Goal: Task Accomplishment & Management: Manage account settings

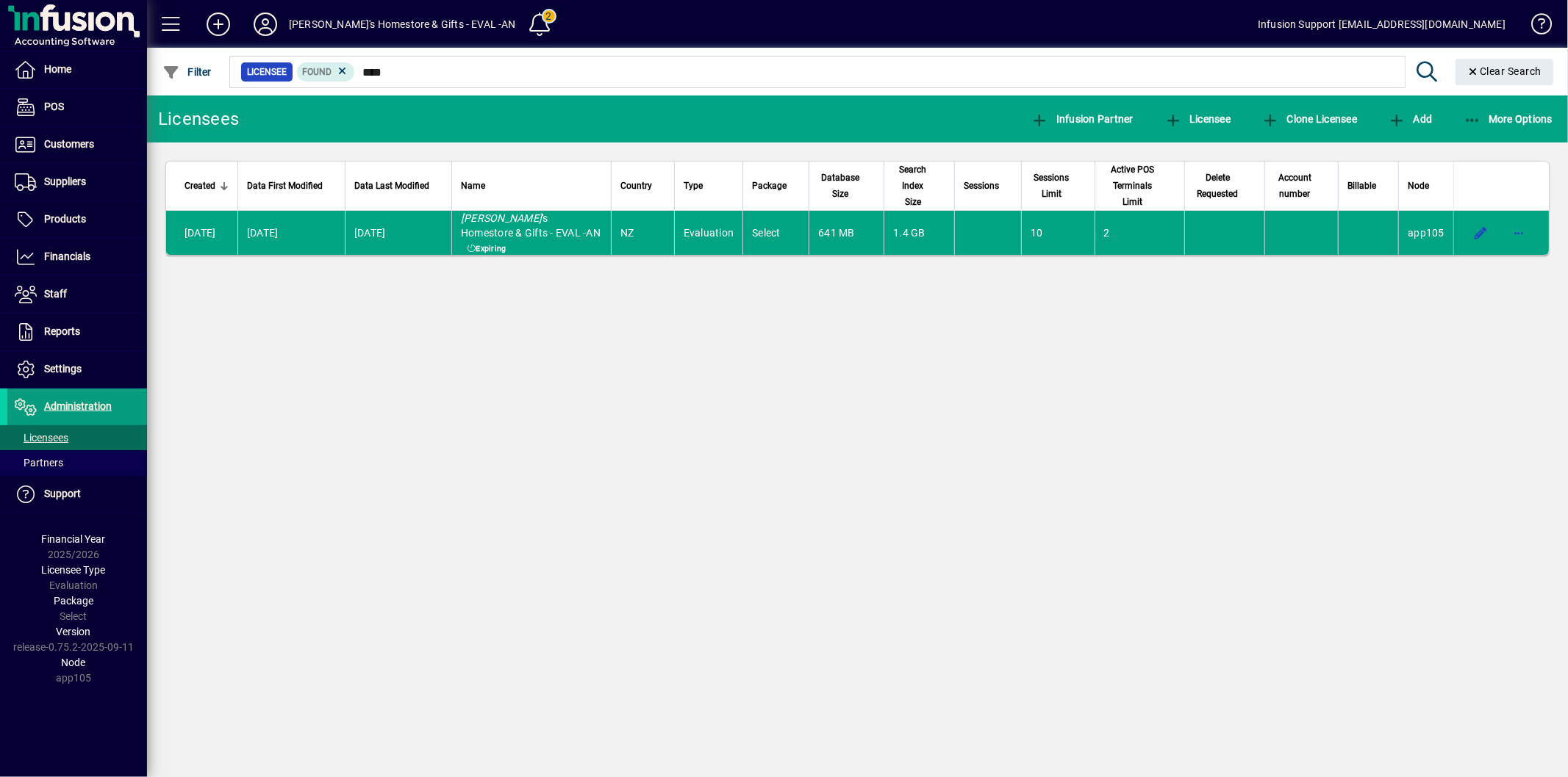
click at [64, 370] on span "Settings" at bounding box center [62, 369] width 37 height 12
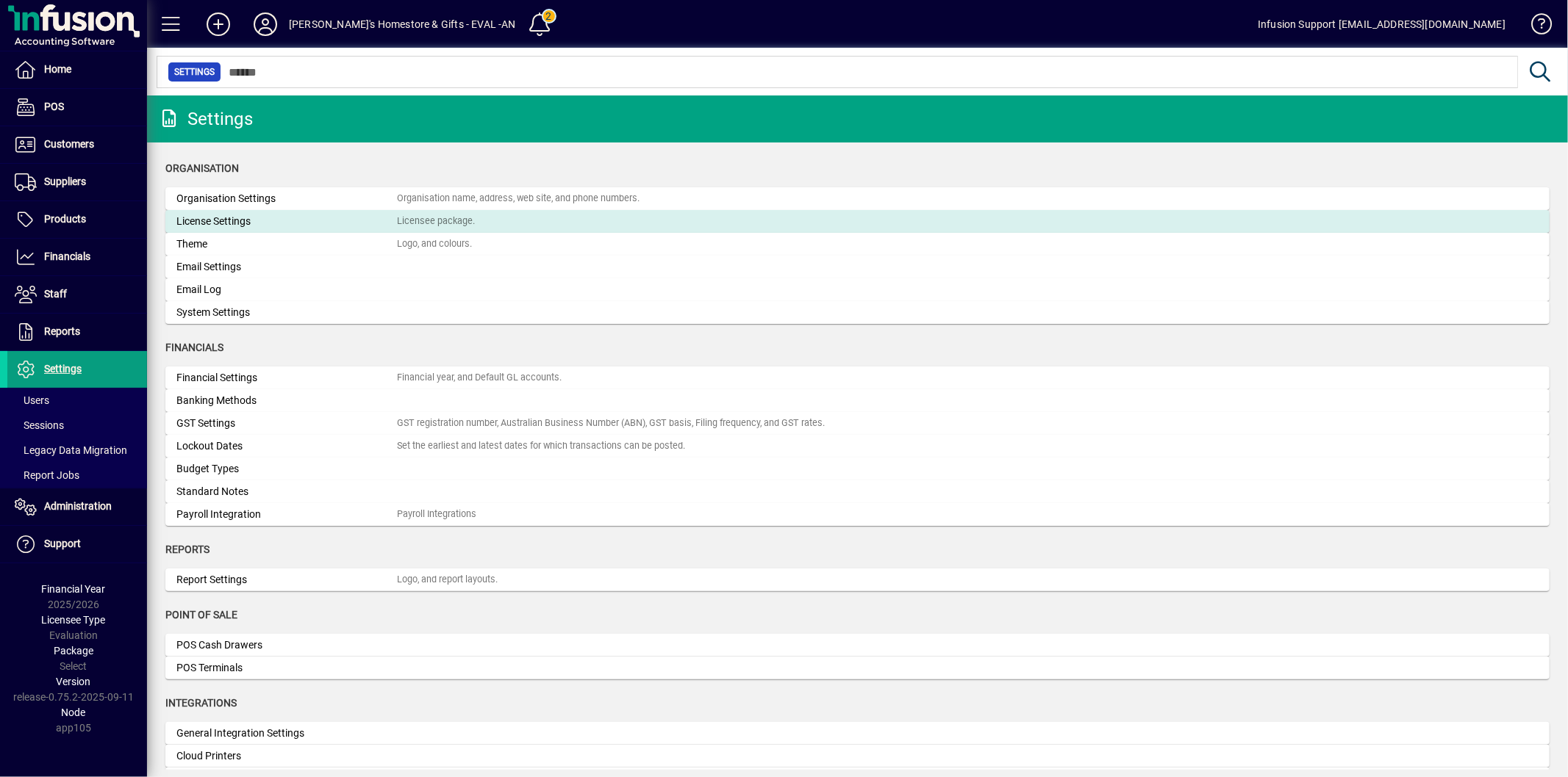
click at [220, 217] on div "License Settings" at bounding box center [286, 221] width 220 height 16
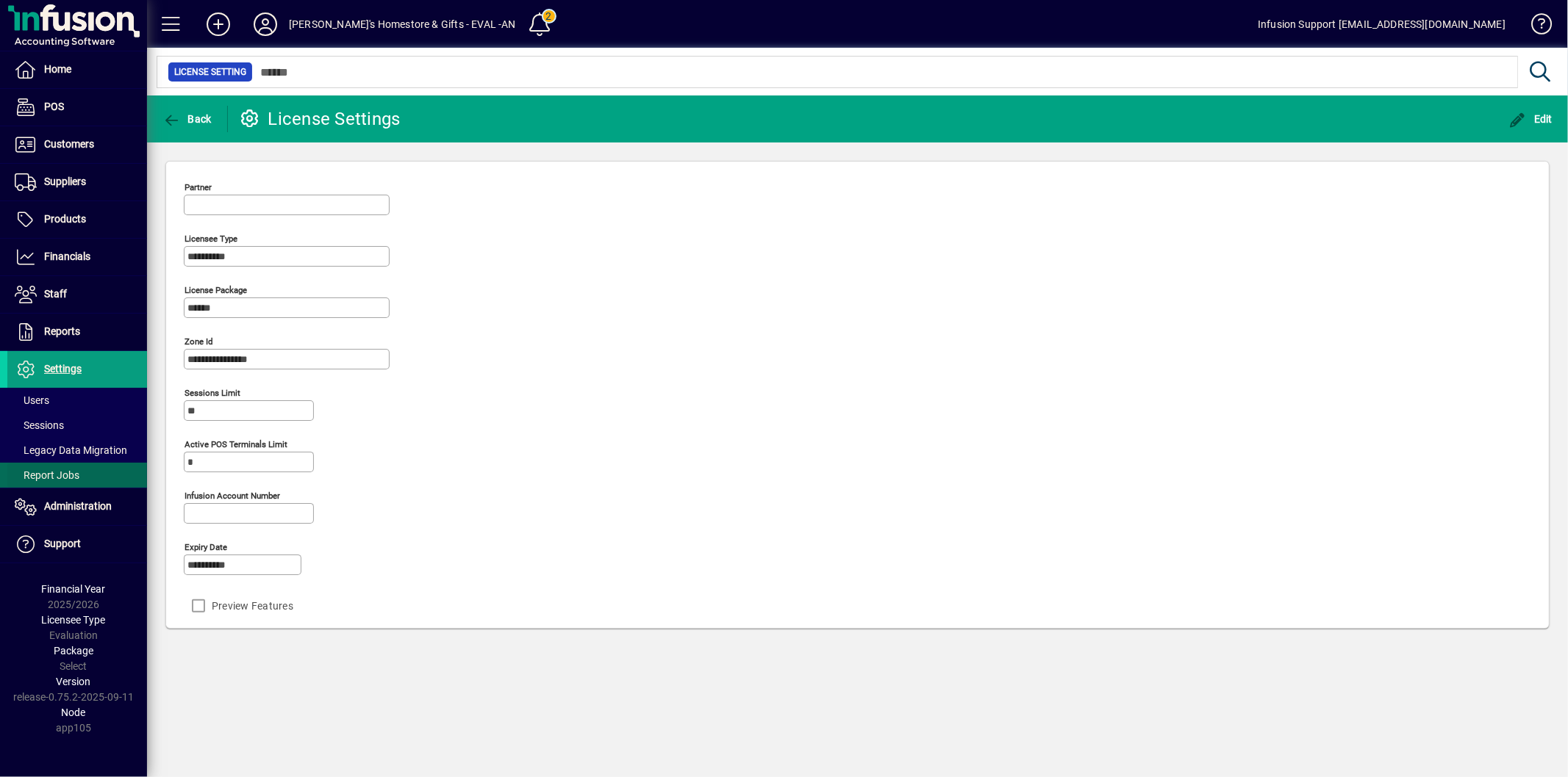
click at [78, 482] on span "Report Jobs" at bounding box center [43, 475] width 72 height 16
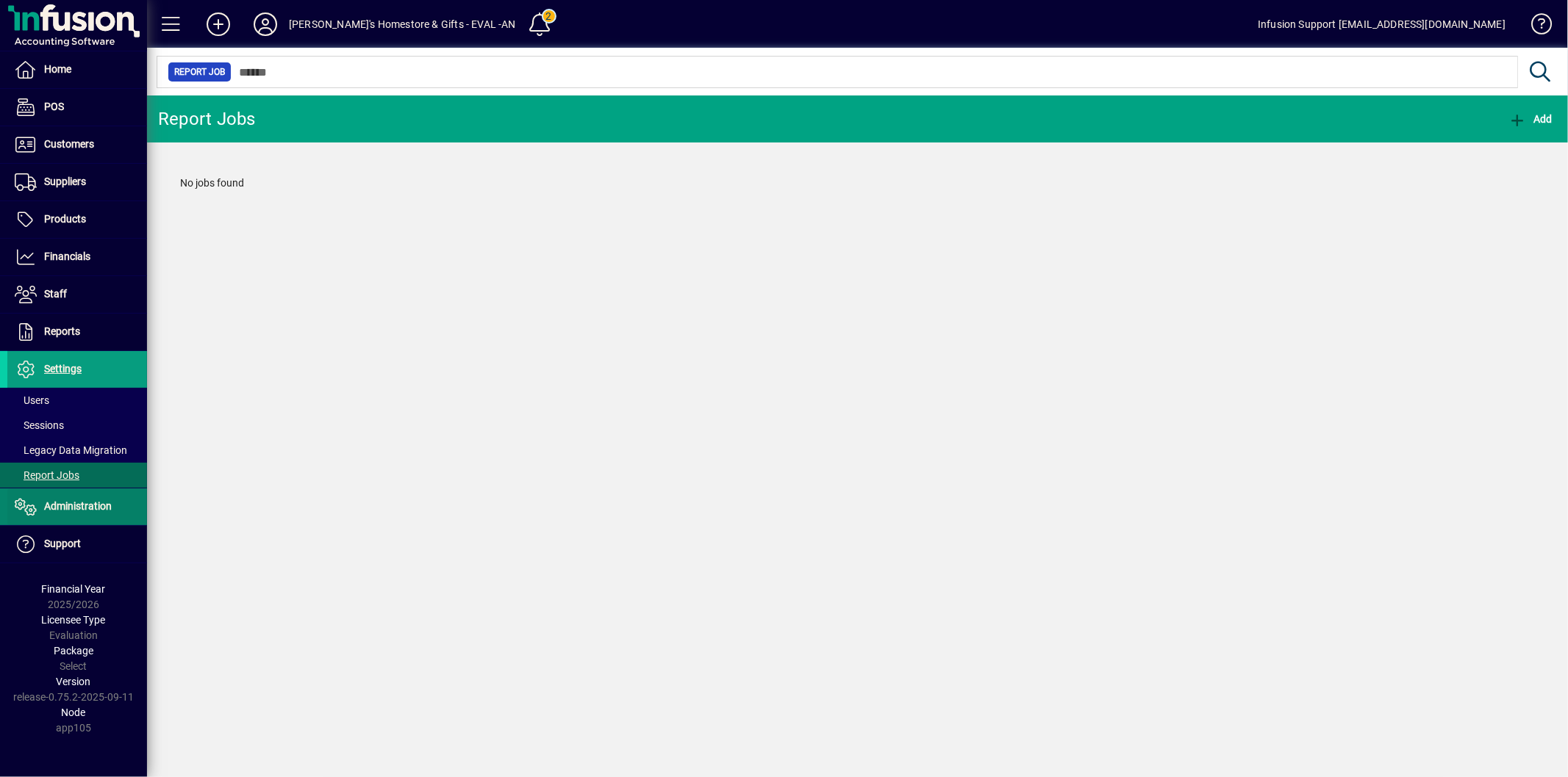
click at [57, 498] on span "Administration" at bounding box center [59, 506] width 104 height 17
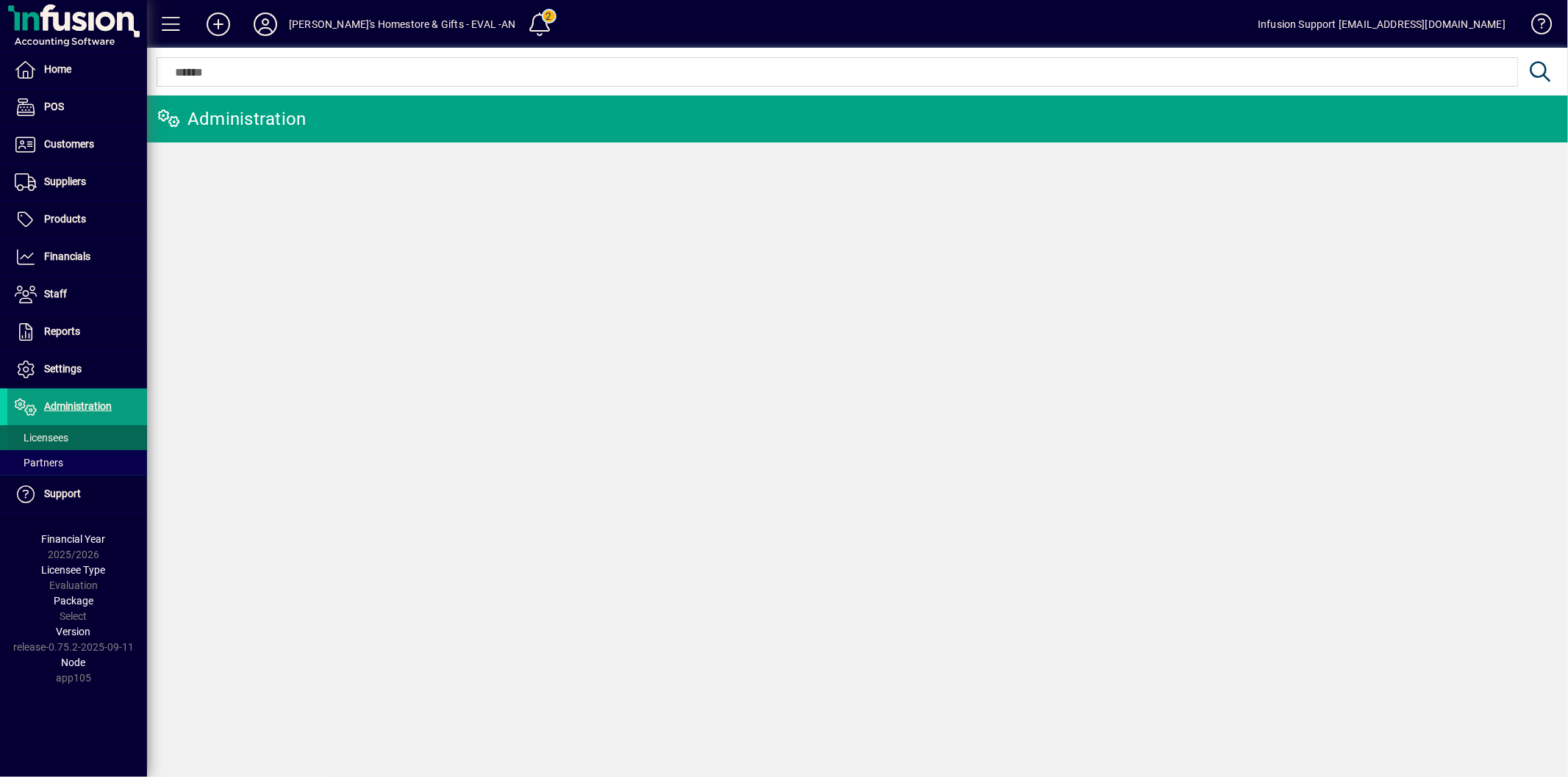
click at [50, 439] on span "Licensees" at bounding box center [41, 438] width 54 height 12
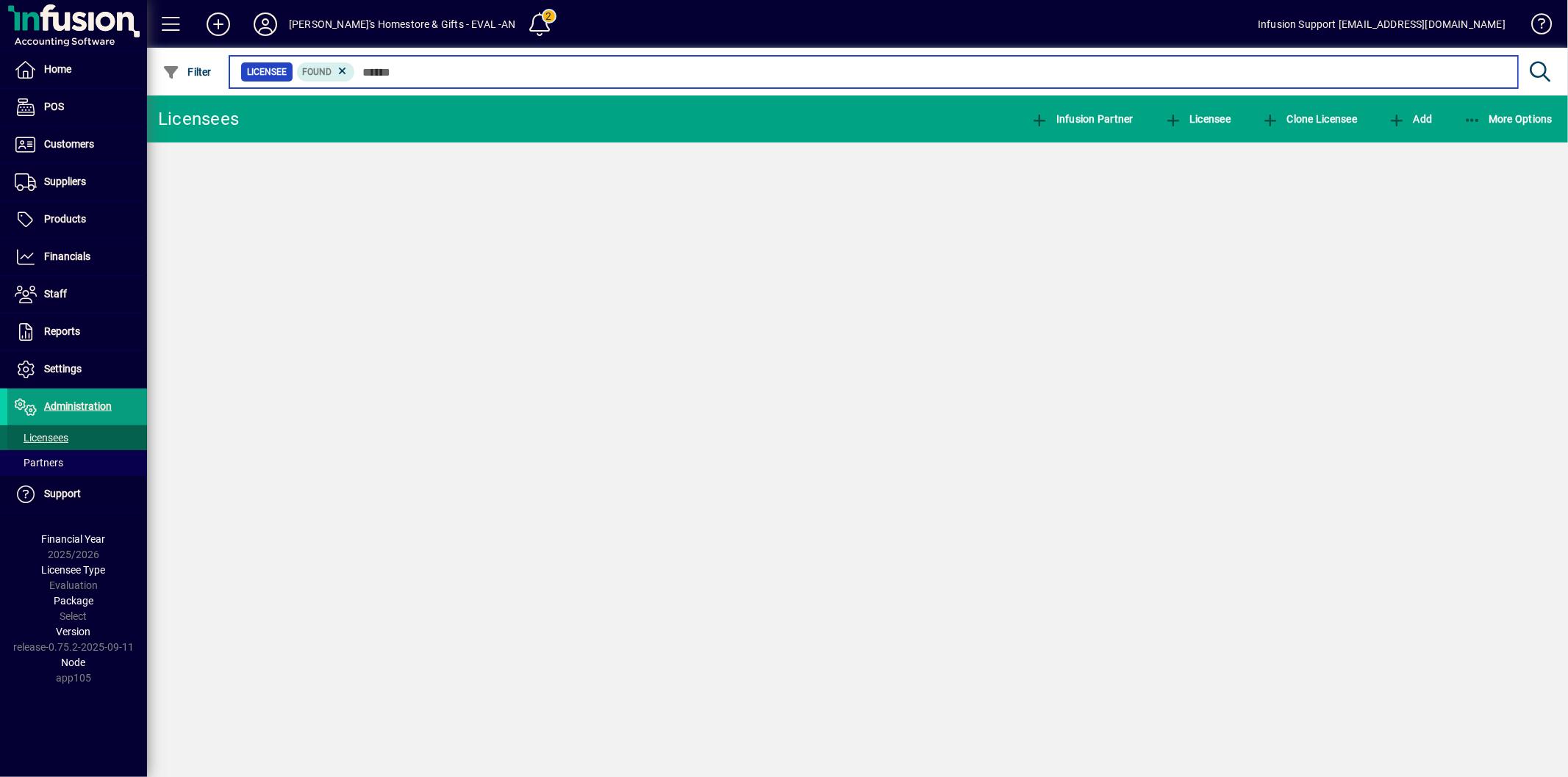
click at [391, 77] on input "text" at bounding box center [930, 72] width 1151 height 21
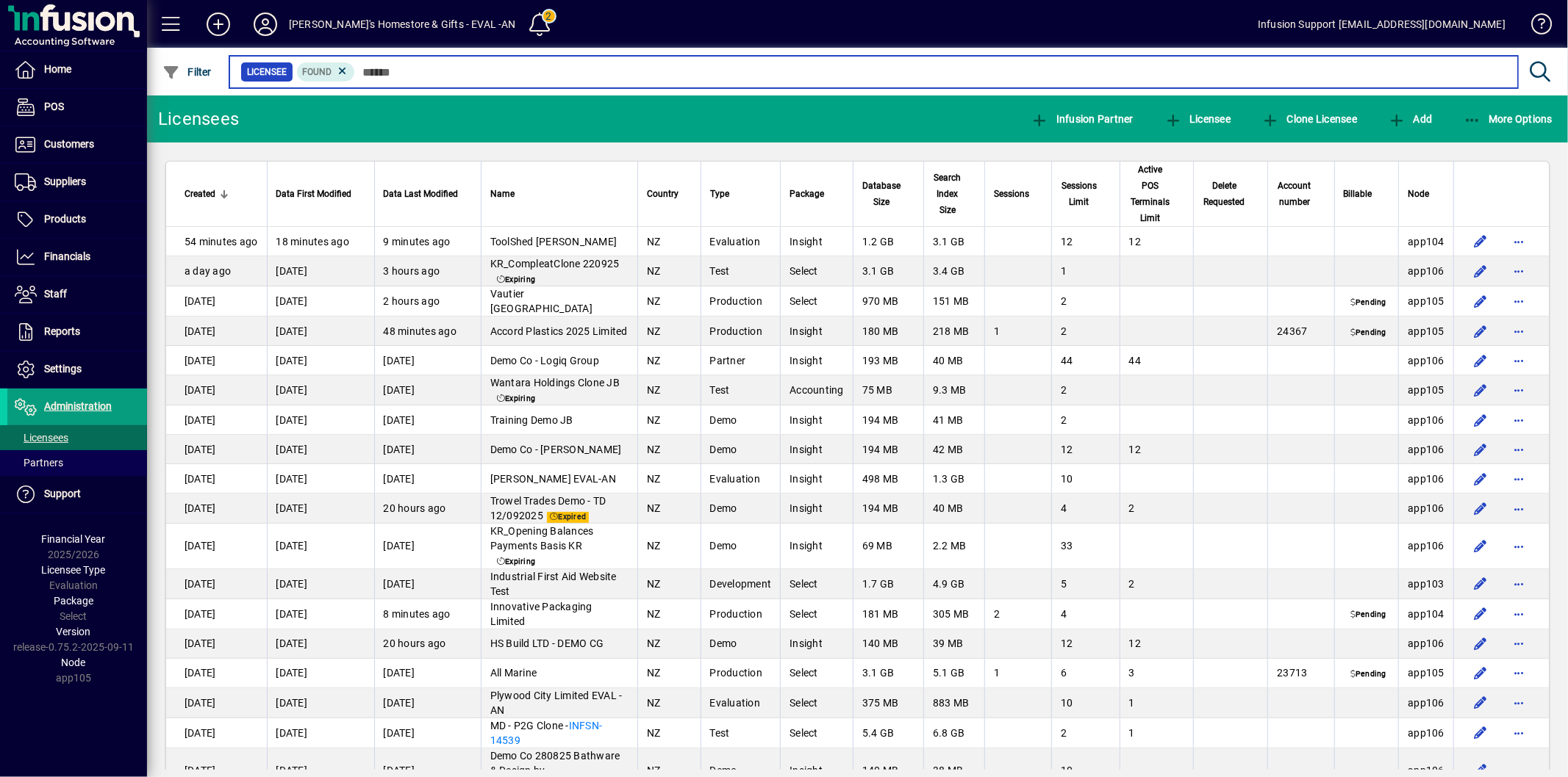
click at [400, 70] on input "text" at bounding box center [930, 72] width 1151 height 21
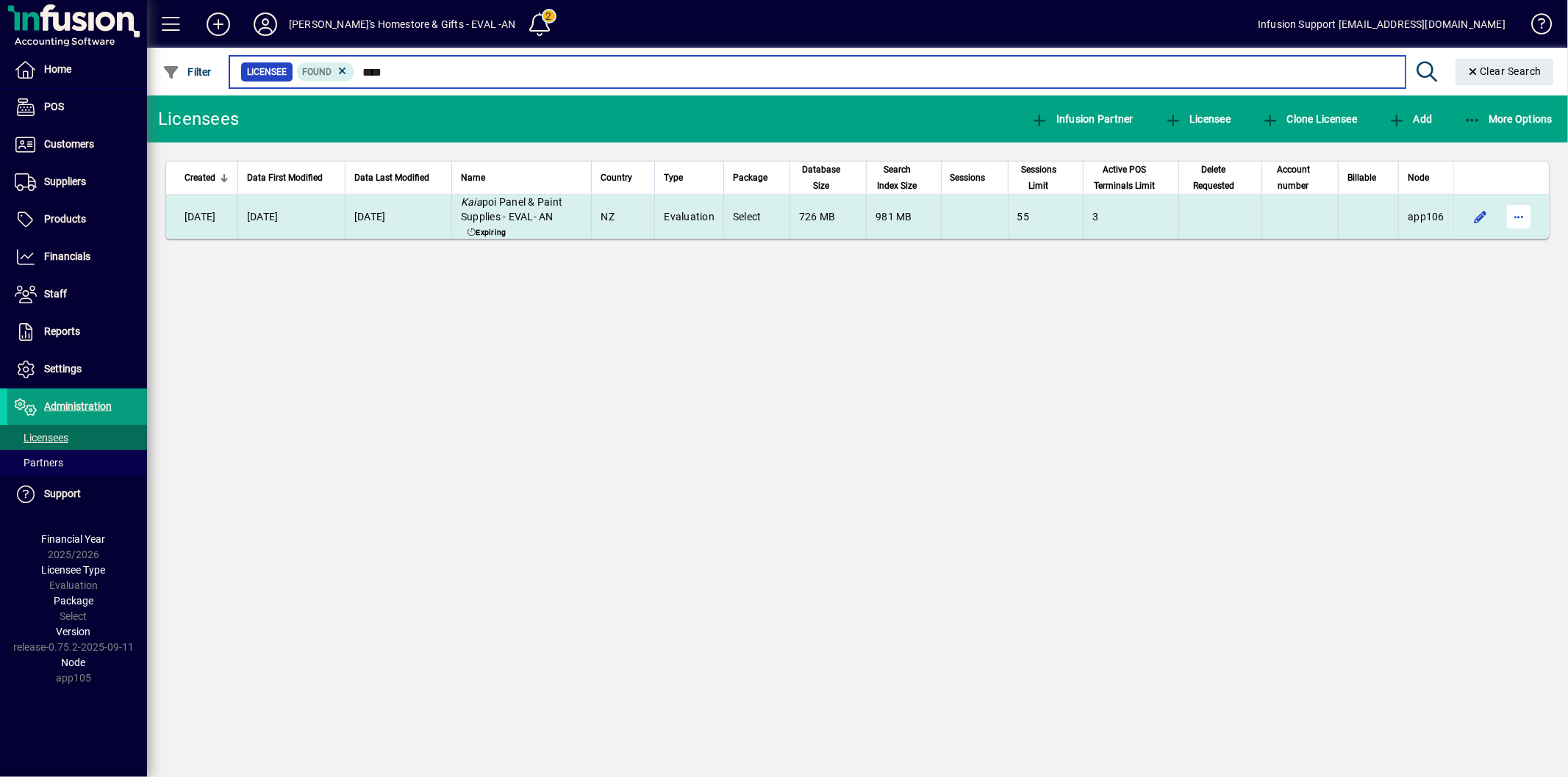
type input "****"
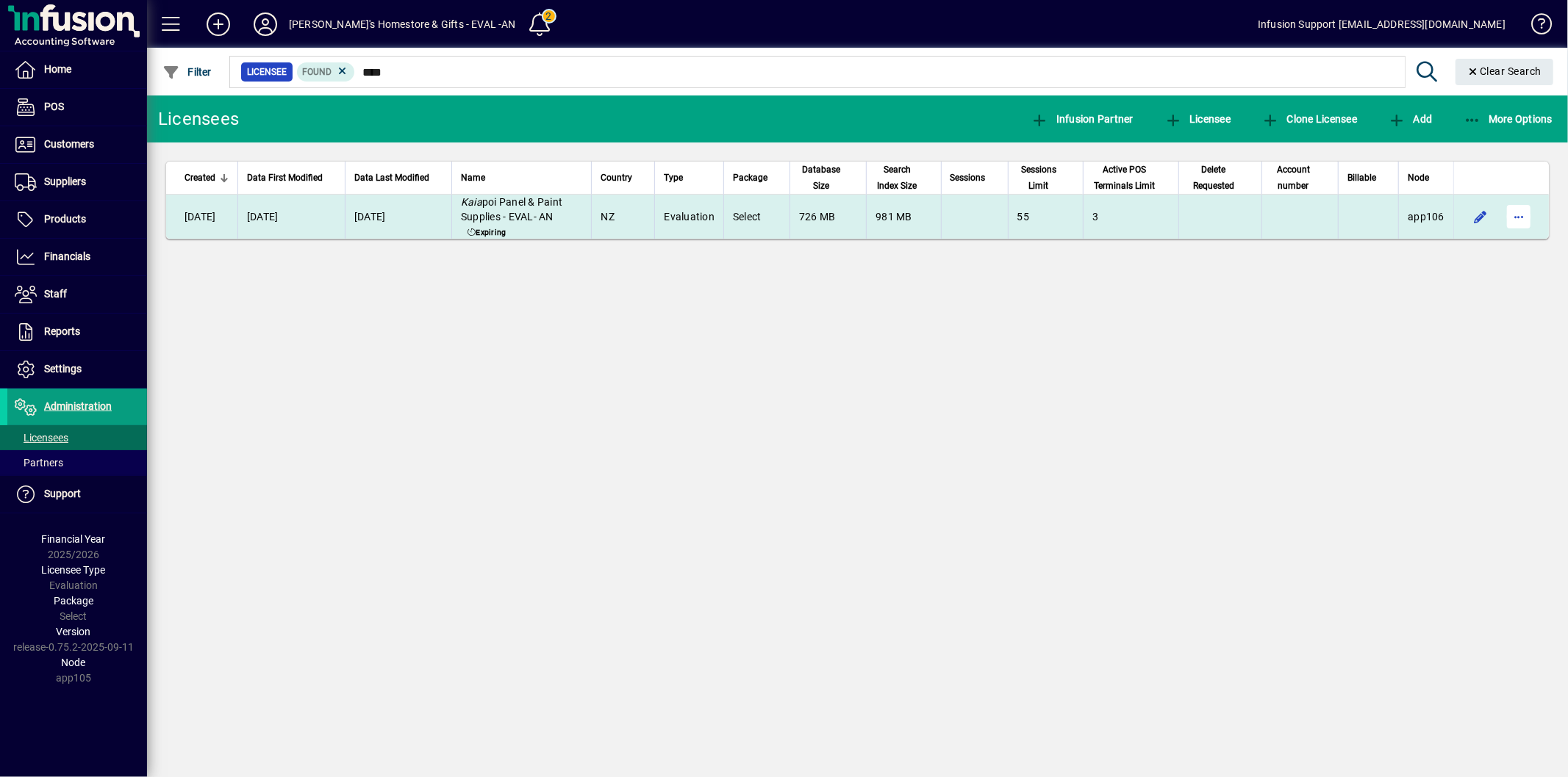
click at [1513, 211] on span "button" at bounding box center [1518, 216] width 35 height 35
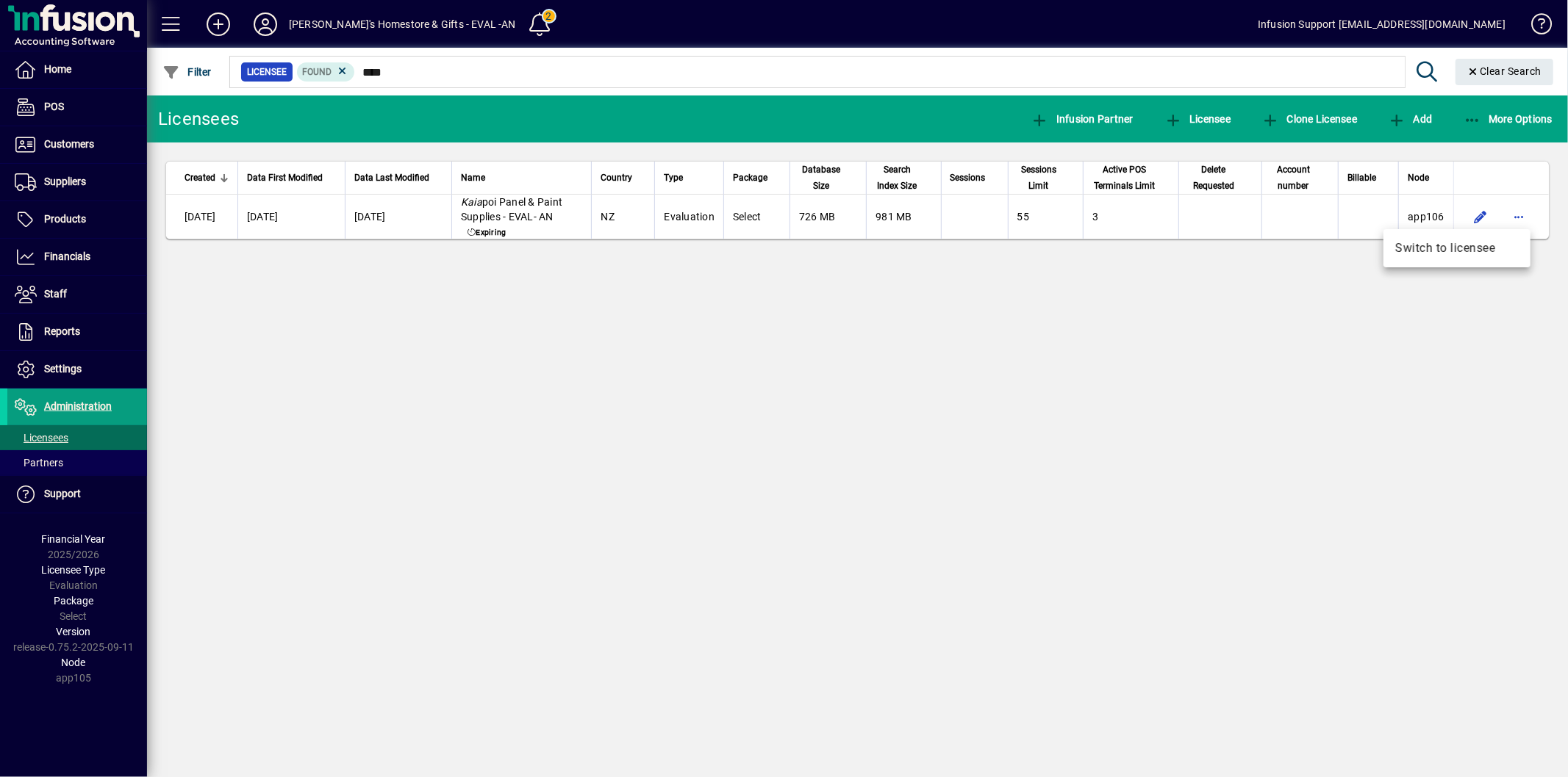
click at [1457, 244] on span "Switch to licensee" at bounding box center [1457, 247] width 124 height 17
